Goal: Navigation & Orientation: Understand site structure

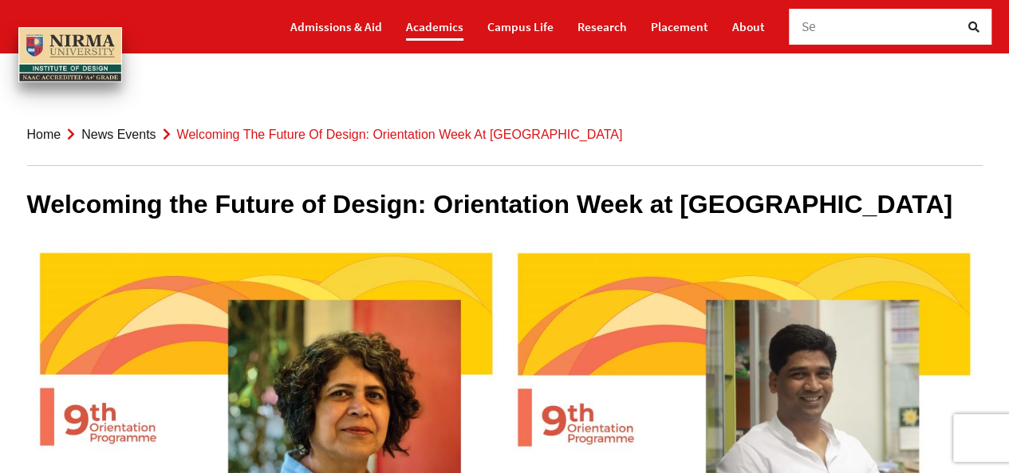
click at [453, 38] on link "Academics" at bounding box center [434, 27] width 57 height 28
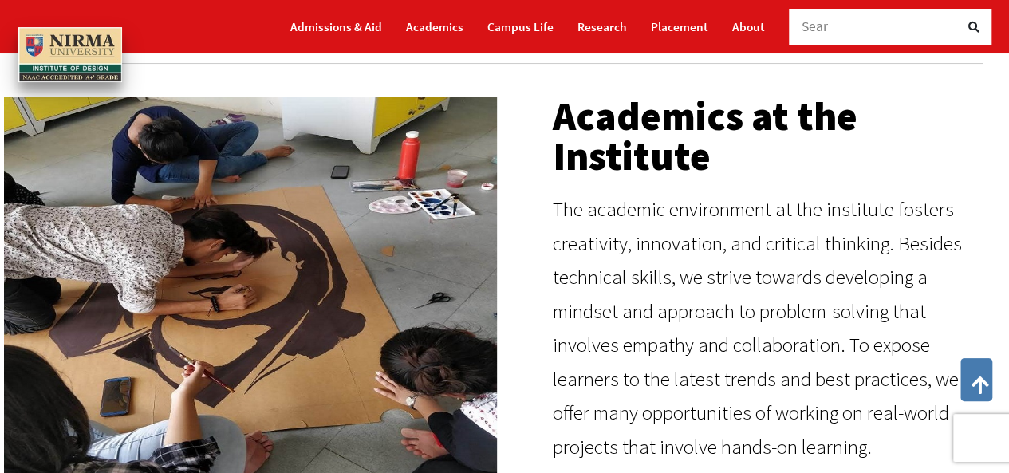
scroll to position [64, 0]
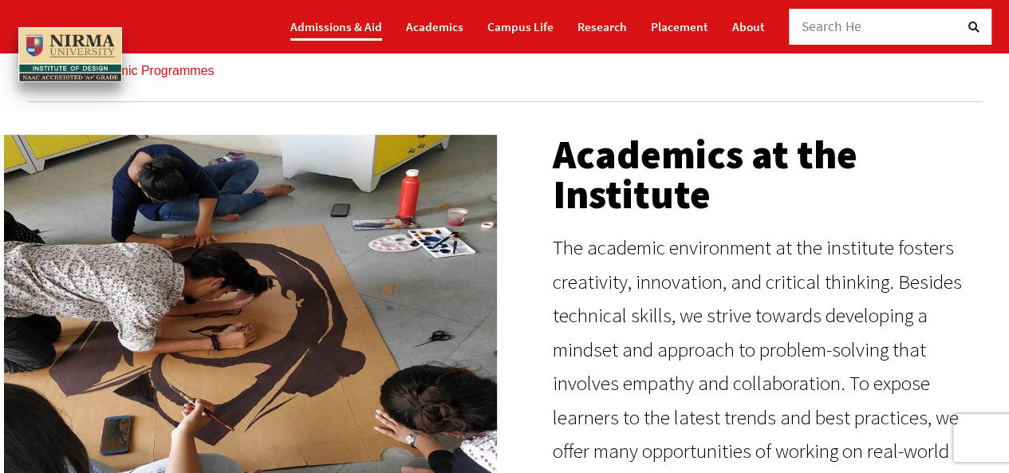
click at [345, 25] on link "Admissions & Aid" at bounding box center [336, 27] width 92 height 28
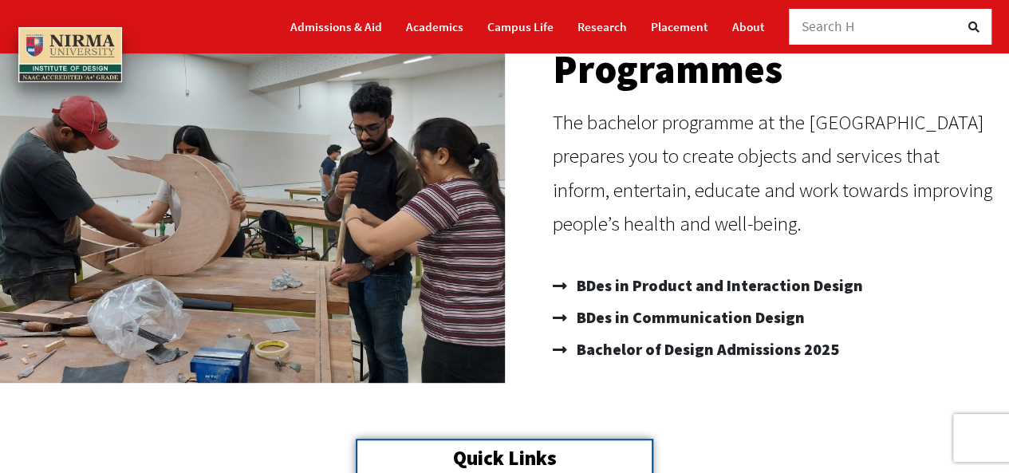
scroll to position [200, 0]
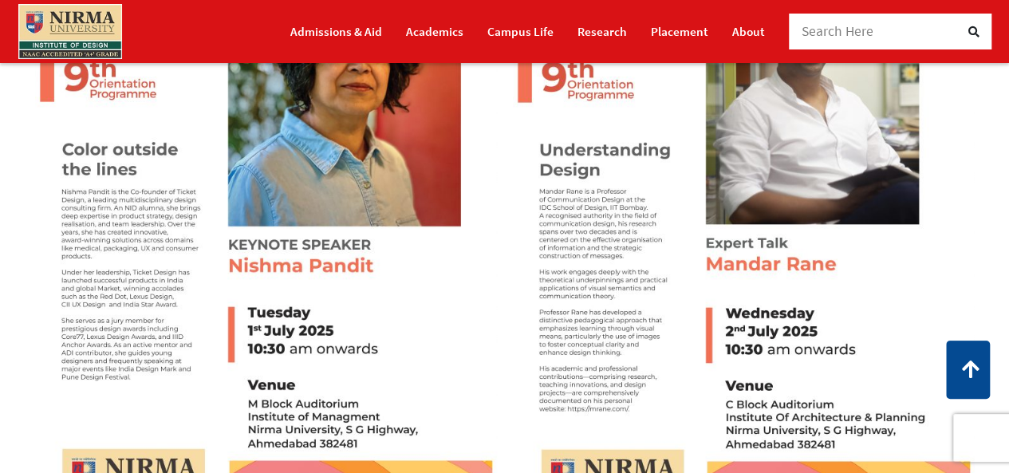
scroll to position [345, 0]
